Goal: Task Accomplishment & Management: Use online tool/utility

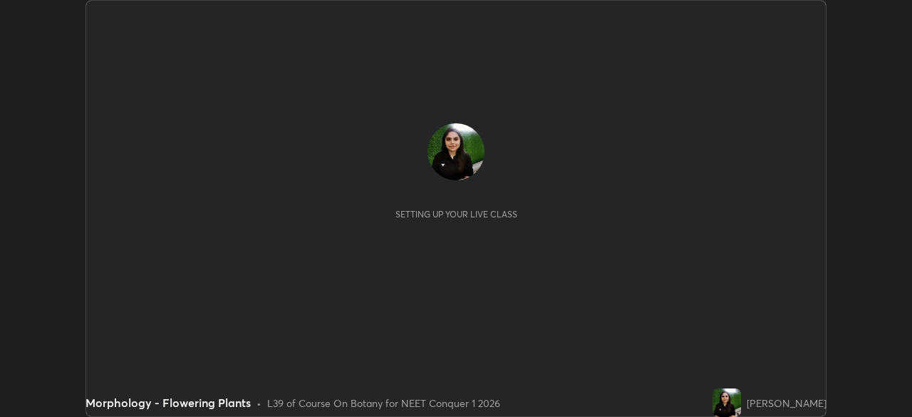
scroll to position [417, 912]
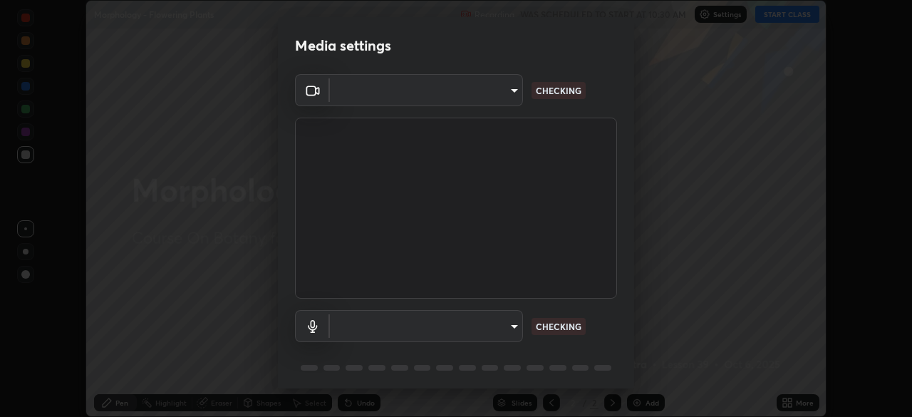
type input "4514f846d0bcb72f3252d7e45eebe9c98847c5fcf9957a3444b3c85dfbcf9b36"
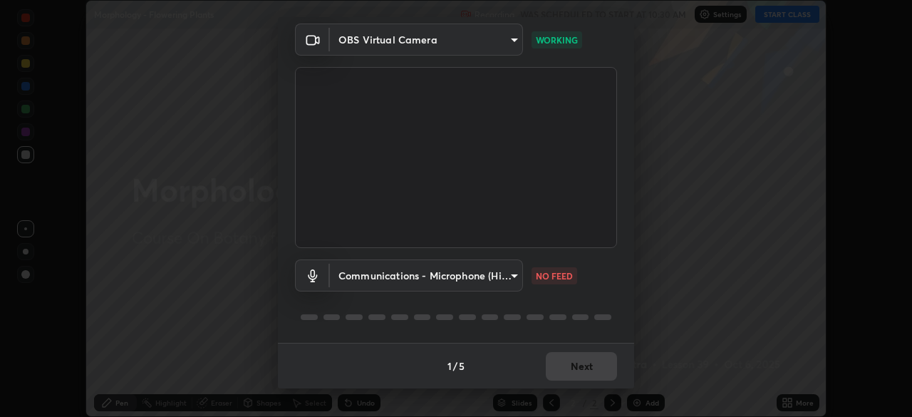
click at [510, 275] on body "Erase all Morphology - Flowering Plants Recording WAS SCHEDULED TO START AT 10:…" at bounding box center [456, 208] width 912 height 417
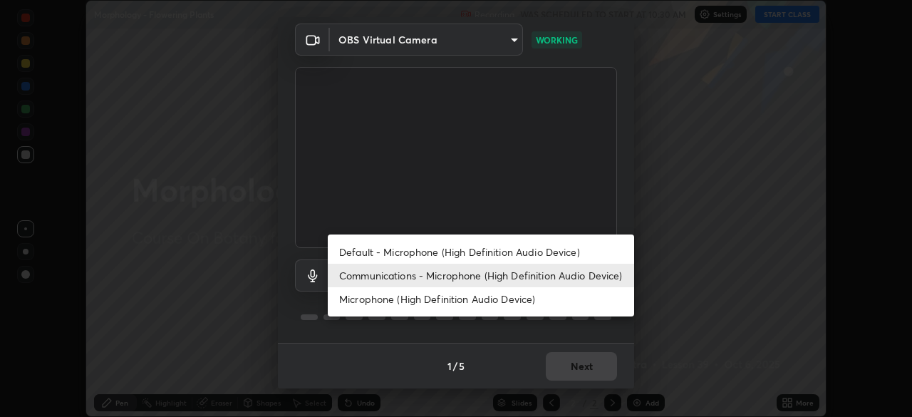
click at [579, 279] on li "Communications - Microphone (High Definition Audio Device)" at bounding box center [481, 276] width 307 height 24
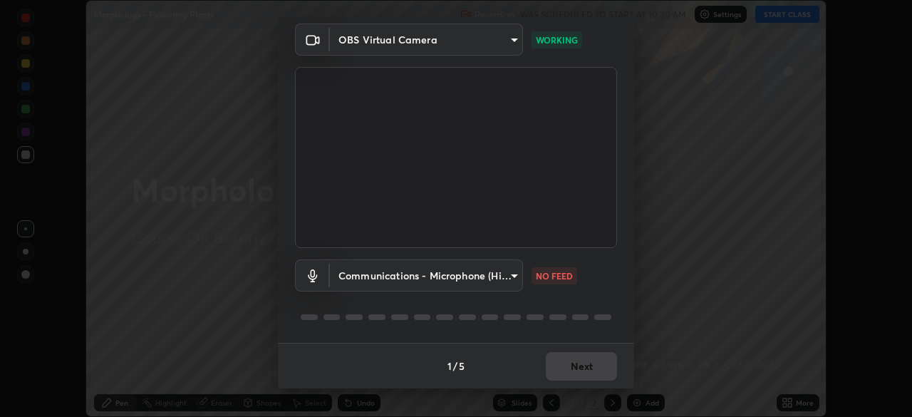
click at [512, 275] on body "Erase all Morphology - Flowering Plants Recording WAS SCHEDULED TO START AT 10:…" at bounding box center [456, 208] width 912 height 417
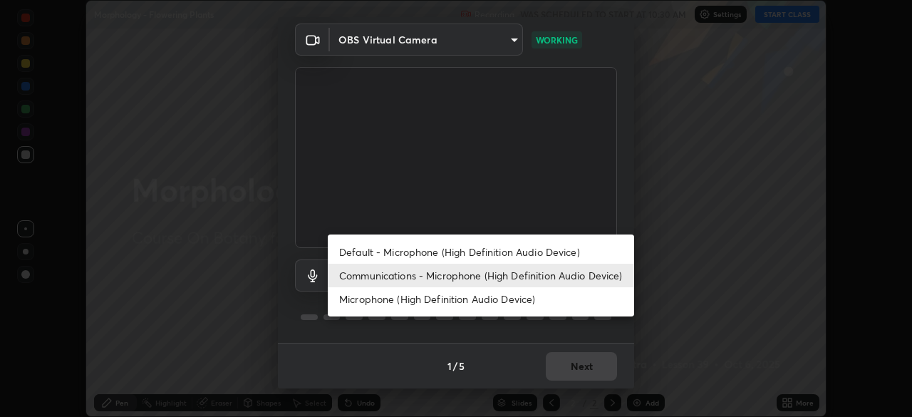
click at [549, 276] on li "Communications - Microphone (High Definition Audio Device)" at bounding box center [481, 276] width 307 height 24
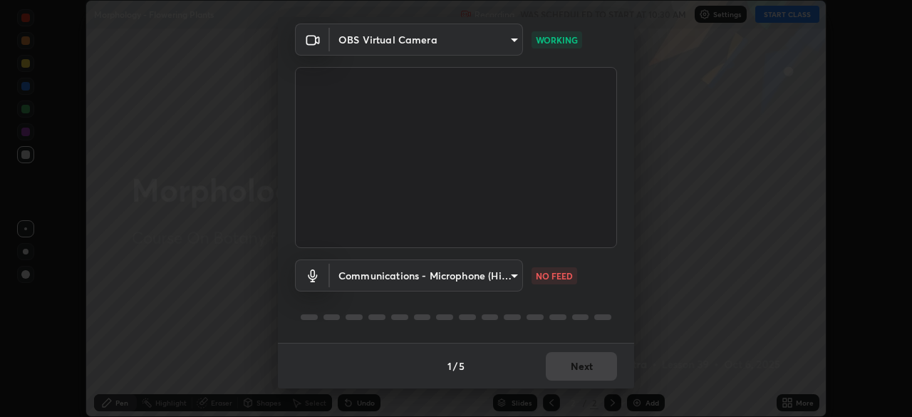
click at [510, 277] on body "Erase all Morphology - Flowering Plants Recording WAS SCHEDULED TO START AT 10:…" at bounding box center [456, 208] width 912 height 417
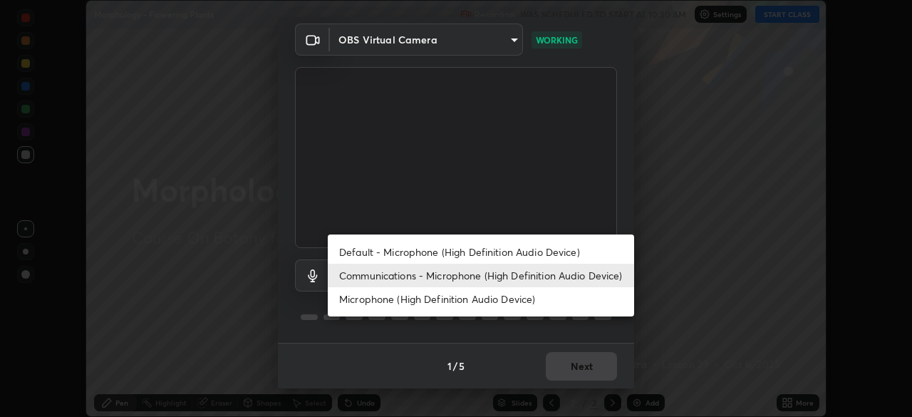
click at [563, 249] on li "Default - Microphone (High Definition Audio Device)" at bounding box center [481, 252] width 307 height 24
type input "default"
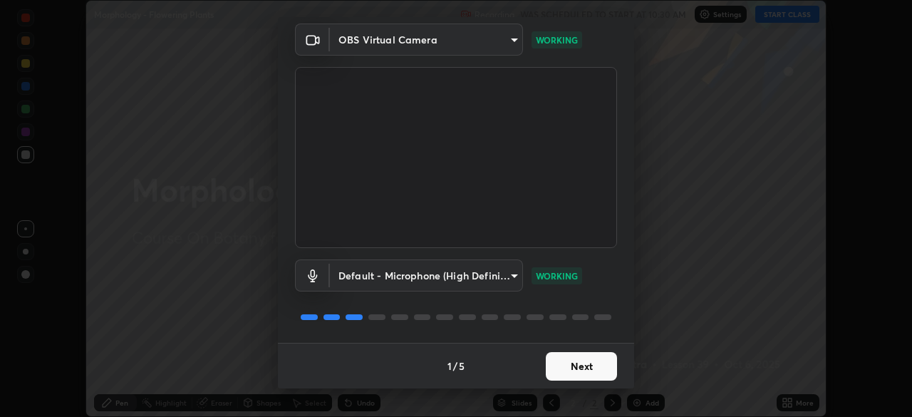
click at [594, 362] on button "Next" at bounding box center [581, 366] width 71 height 29
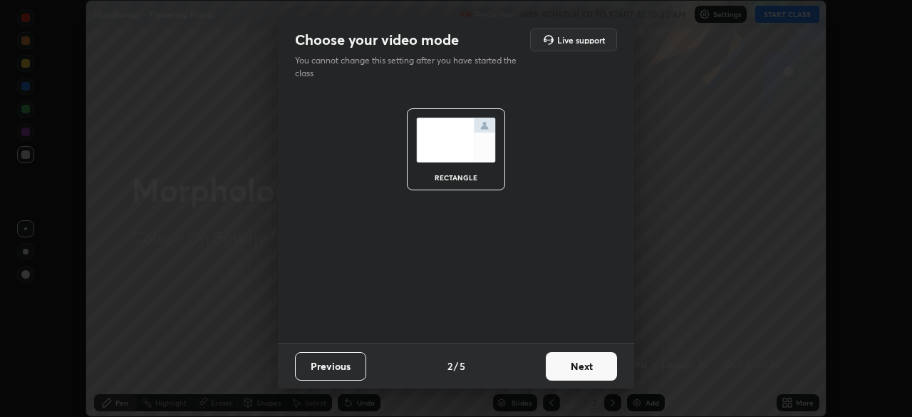
scroll to position [0, 0]
click at [594, 365] on button "Next" at bounding box center [581, 366] width 71 height 29
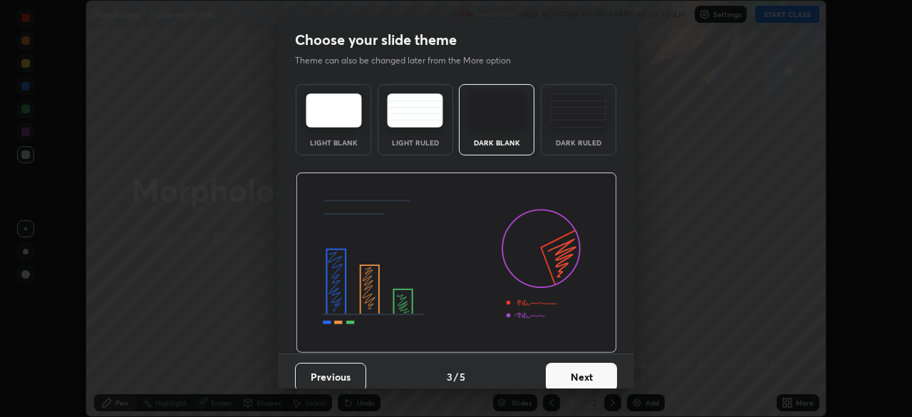
click at [603, 369] on button "Next" at bounding box center [581, 377] width 71 height 29
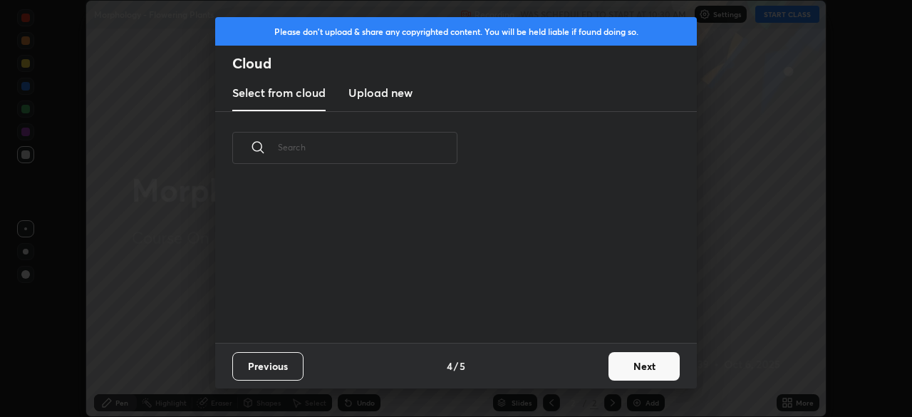
click at [644, 364] on button "Next" at bounding box center [644, 366] width 71 height 29
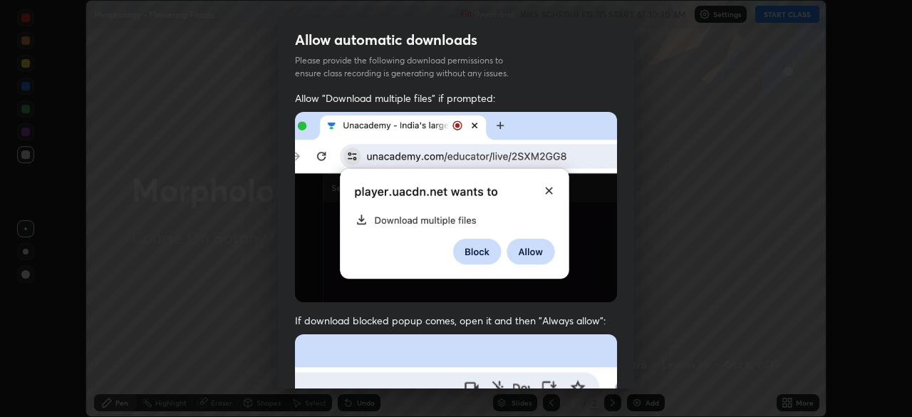
scroll to position [341, 0]
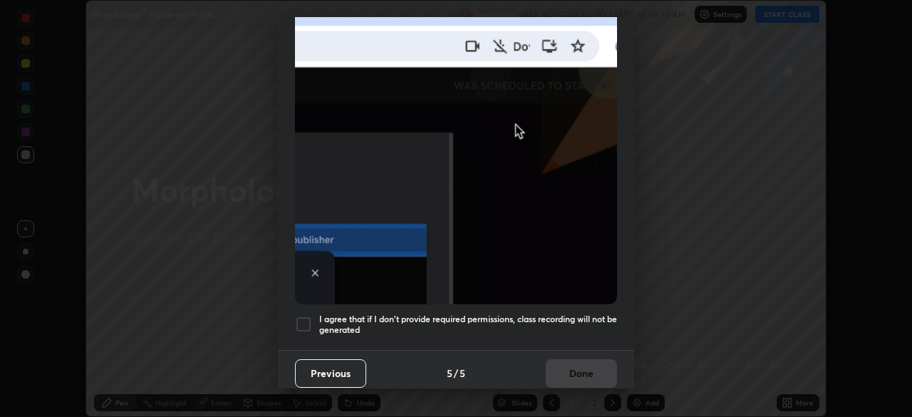
click at [309, 316] on div at bounding box center [303, 324] width 17 height 17
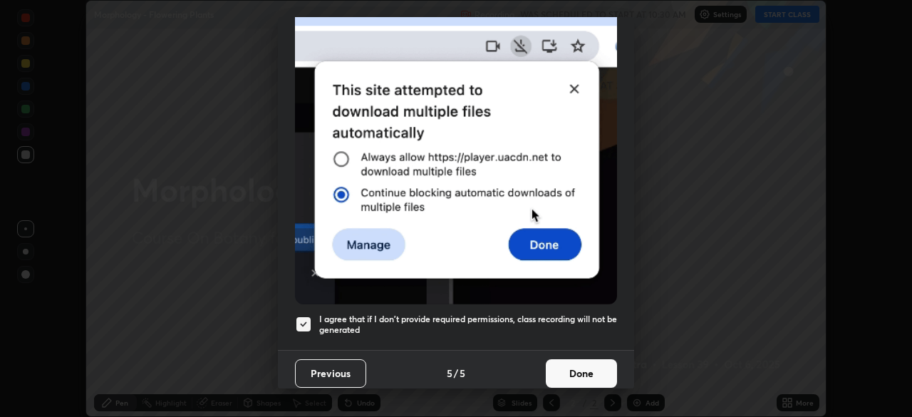
click at [584, 369] on button "Done" at bounding box center [581, 373] width 71 height 29
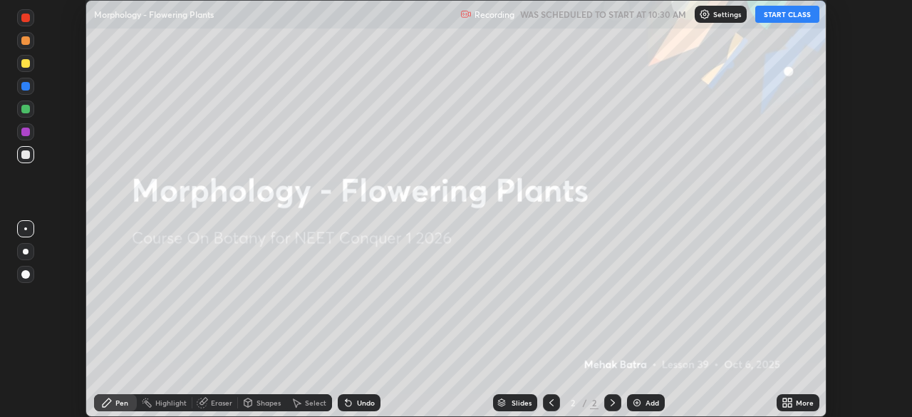
click at [780, 16] on button "START CLASS" at bounding box center [788, 14] width 64 height 17
